Goal: Task Accomplishment & Management: Use online tool/utility

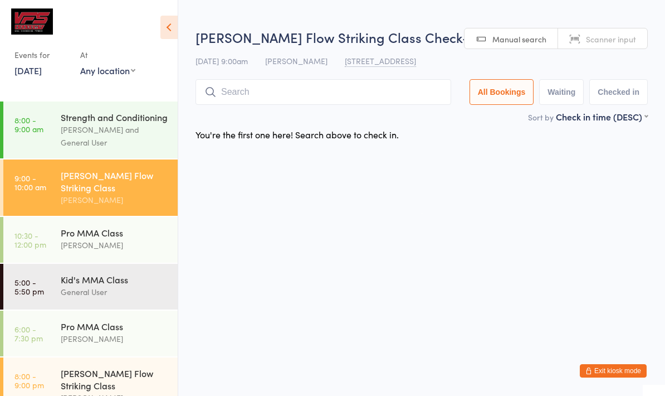
click at [236, 82] on input "search" at bounding box center [324, 92] width 256 height 26
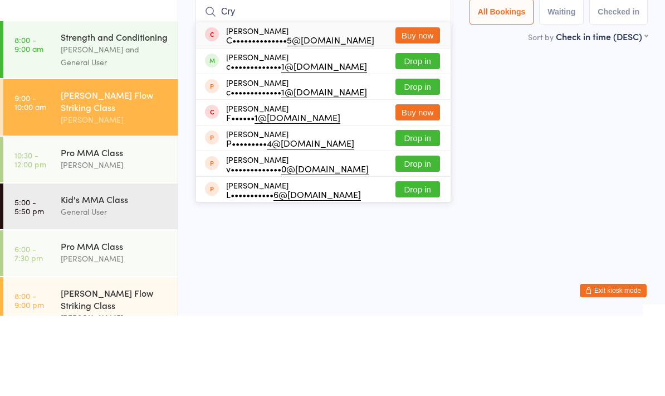
type input "Cry"
click at [403, 133] on button "Drop in" at bounding box center [418, 141] width 45 height 16
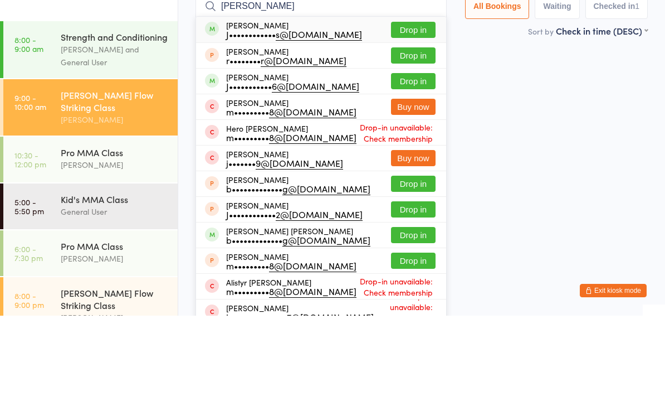
type input "[PERSON_NAME]"
click at [415, 102] on button "Drop in" at bounding box center [413, 110] width 45 height 16
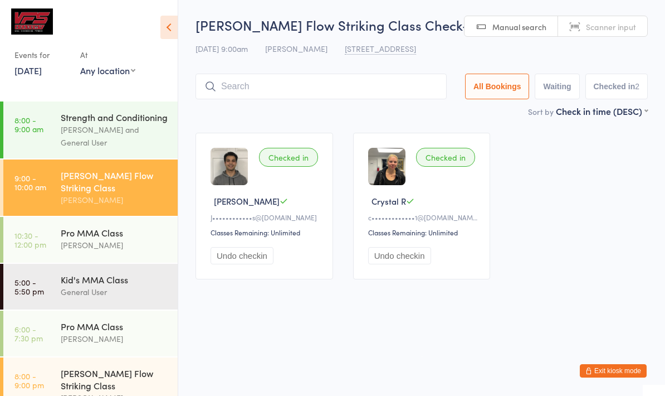
click at [250, 75] on input "search" at bounding box center [321, 87] width 251 height 26
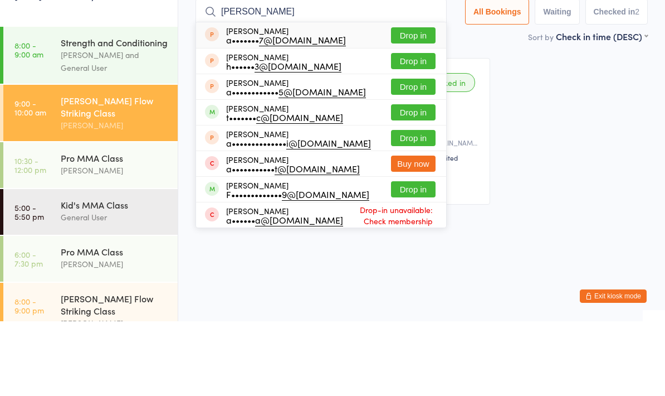
type input "[PERSON_NAME]"
click at [400, 179] on button "Drop in" at bounding box center [413, 187] width 45 height 16
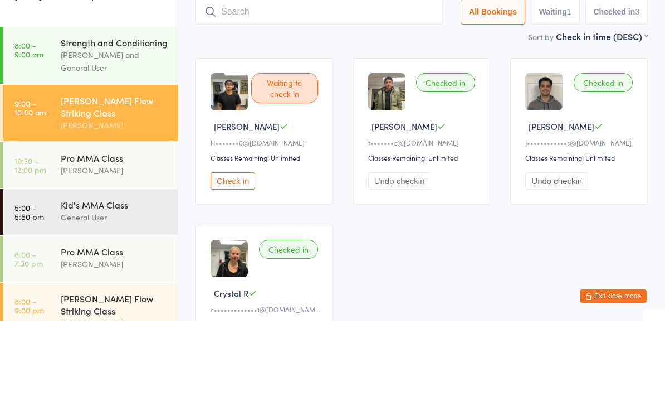
scroll to position [75, 0]
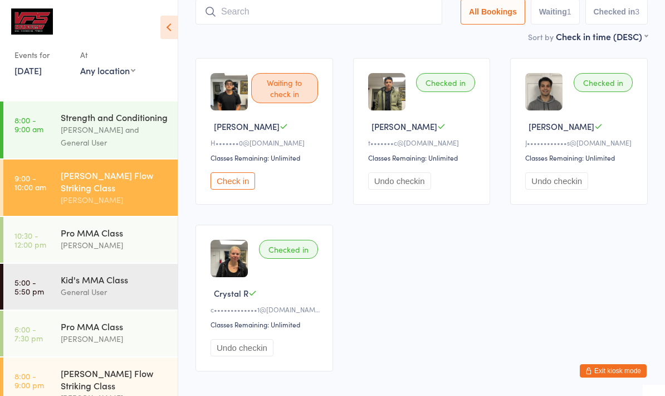
click at [121, 123] on div "Strength and Conditioning" at bounding box center [115, 117] width 108 height 12
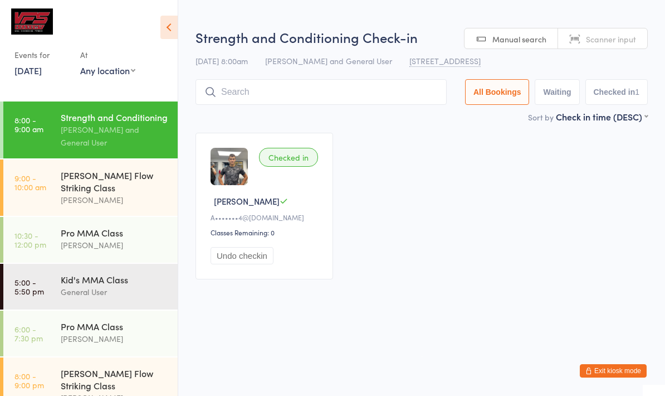
click at [137, 192] on div "[PERSON_NAME] Flow Striking Class" at bounding box center [115, 181] width 108 height 25
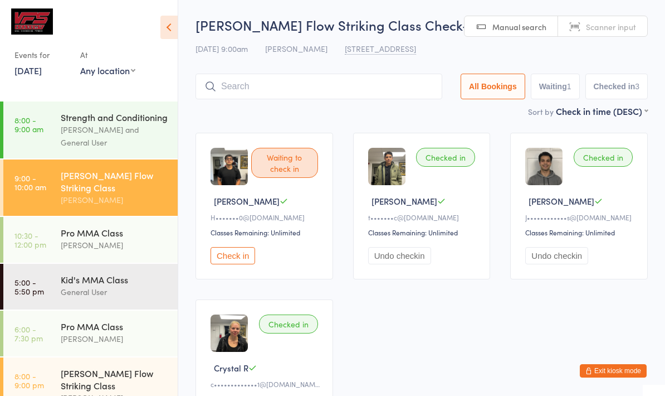
click at [291, 81] on input "search" at bounding box center [319, 87] width 247 height 26
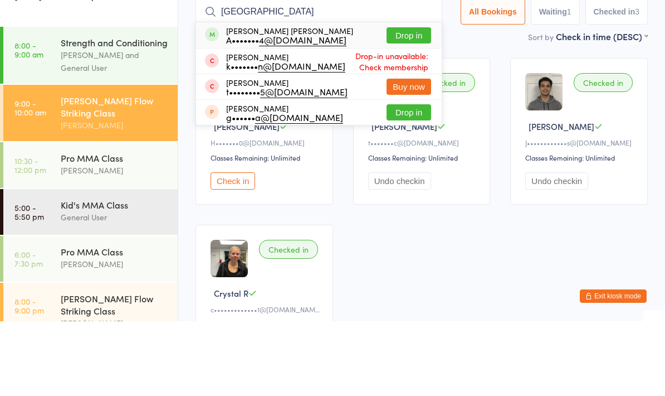
type input "[GEOGRAPHIC_DATA]"
click at [251, 101] on div "[PERSON_NAME] [PERSON_NAME] A••••••• 4@[DOMAIN_NAME]" at bounding box center [289, 110] width 127 height 18
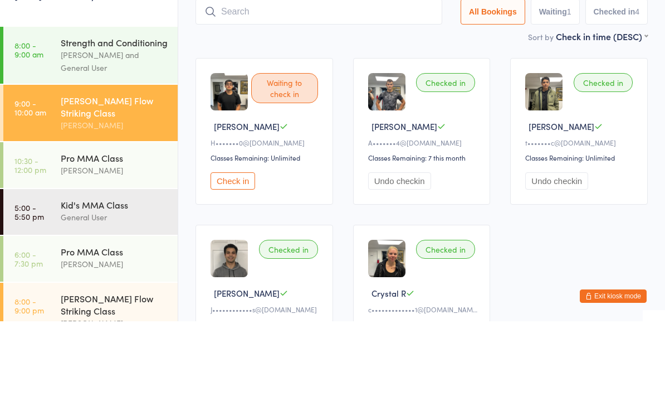
click at [364, 105] on div "Sort by Check in time (DESC) First name (ASC) First name (DESC) Last name (ASC)…" at bounding box center [422, 111] width 453 height 12
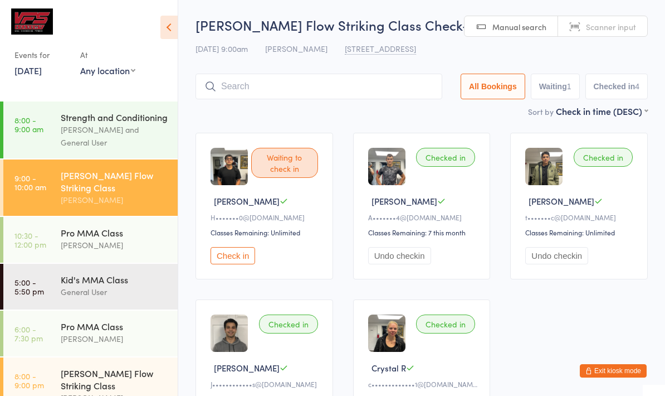
click at [301, 84] on input "search" at bounding box center [319, 87] width 247 height 26
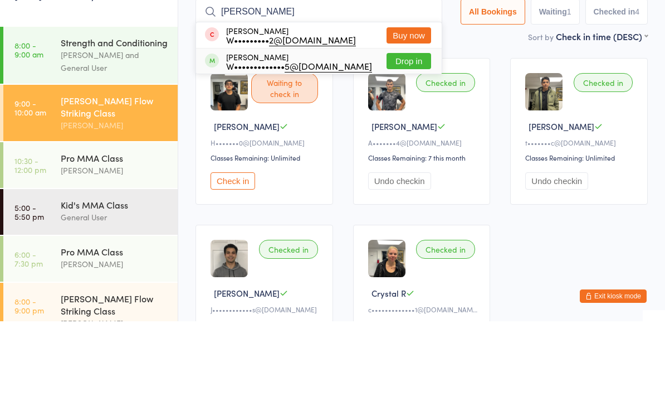
type input "[PERSON_NAME]"
click at [331, 136] on div "W••••••••••••• 5@[DOMAIN_NAME]" at bounding box center [299, 140] width 146 height 9
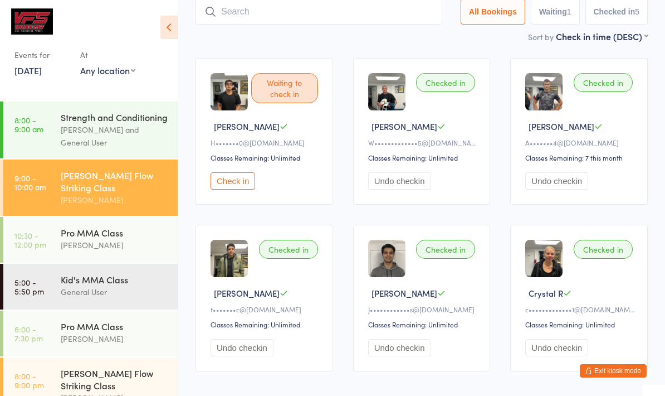
click at [257, 13] on input "search" at bounding box center [319, 12] width 247 height 26
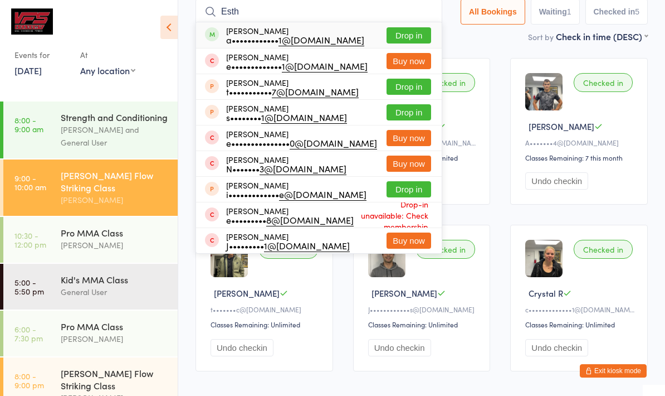
type input "Esth"
click at [400, 29] on button "Drop in" at bounding box center [409, 35] width 45 height 16
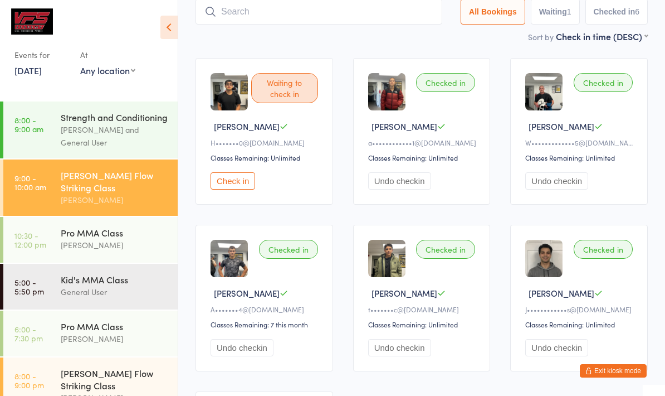
click at [282, 86] on div "Waiting to check in" at bounding box center [284, 88] width 67 height 30
click at [235, 175] on div "Waiting to check in [PERSON_NAME]••••••• 0@[DOMAIN_NAME] Classes Remaining: Unl…" at bounding box center [265, 131] width 138 height 147
click at [245, 179] on button "Check in" at bounding box center [233, 180] width 45 height 17
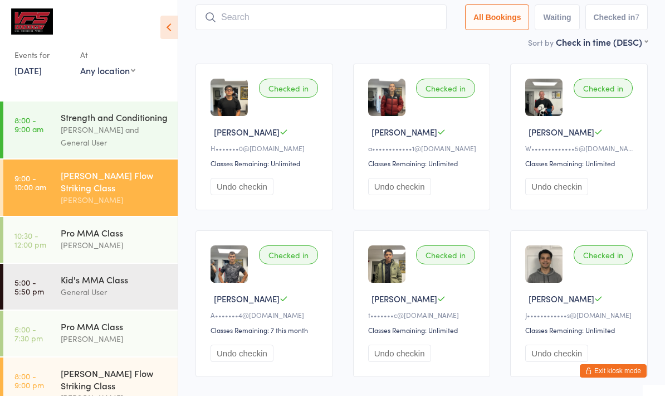
scroll to position [0, 0]
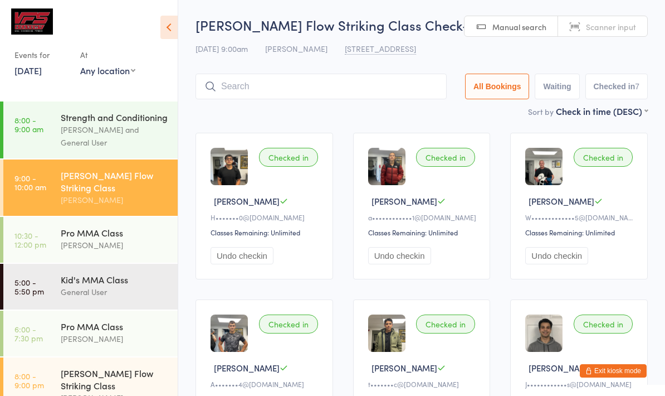
click at [117, 239] on div "Pro MMA Class" at bounding box center [115, 232] width 108 height 12
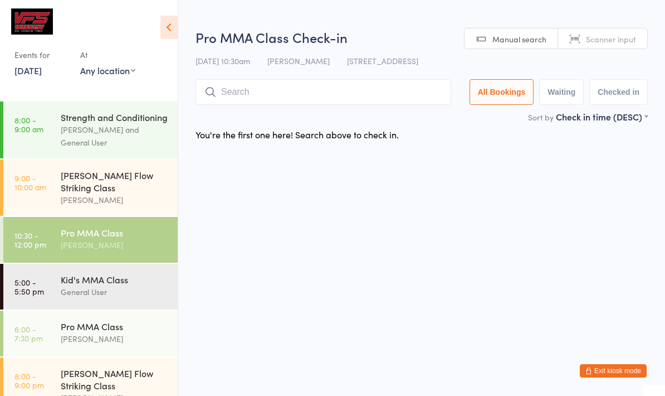
click at [173, 36] on icon at bounding box center [169, 27] width 17 height 23
